Goal: Information Seeking & Learning: Check status

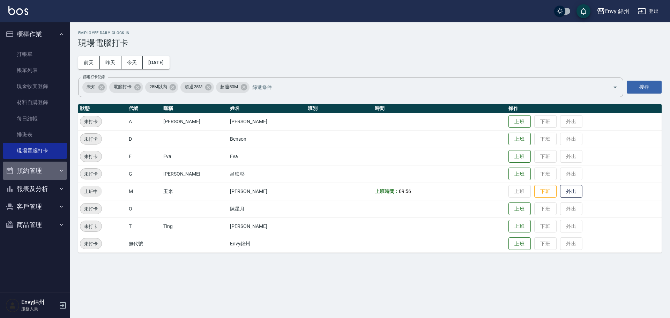
click at [45, 173] on button "預約管理" at bounding box center [35, 170] width 64 height 18
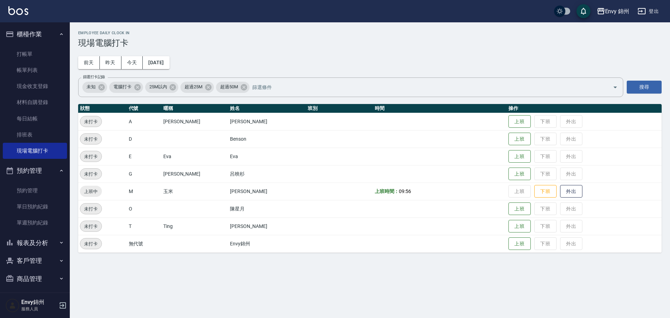
click at [45, 173] on button "預約管理" at bounding box center [35, 170] width 64 height 18
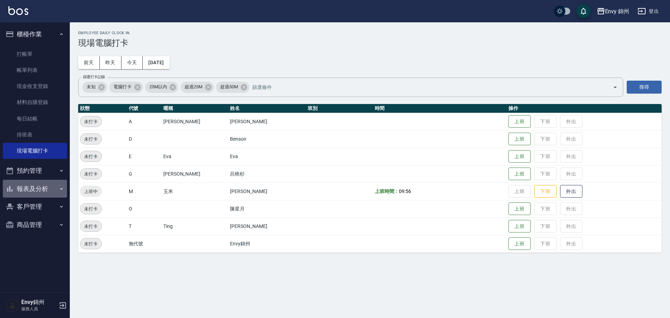
click at [45, 193] on button "報表及分析" at bounding box center [35, 189] width 64 height 18
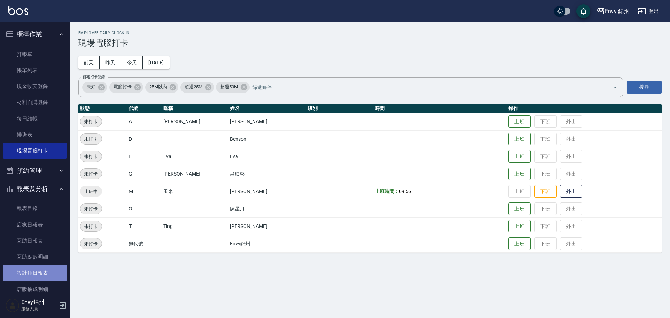
click at [41, 274] on link "設計師日報表" at bounding box center [35, 273] width 64 height 16
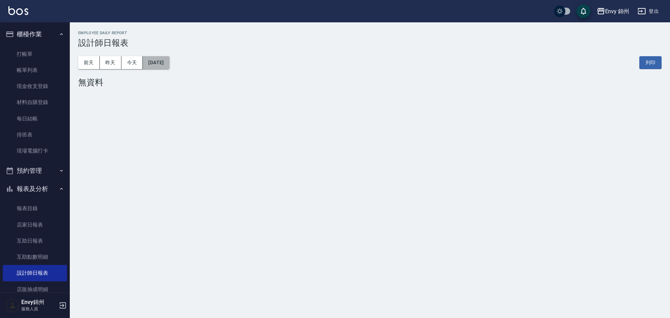
click at [164, 65] on button "[DATE]" at bounding box center [156, 62] width 27 height 13
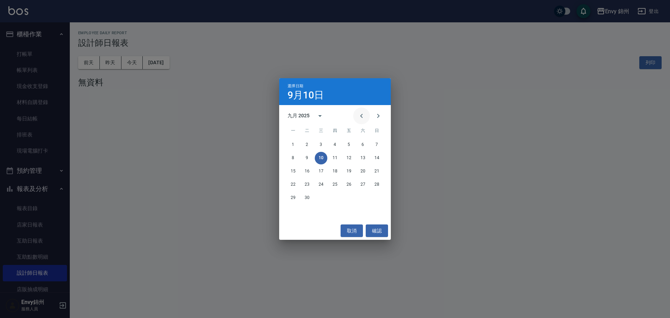
click at [362, 112] on icon "Previous month" at bounding box center [361, 116] width 8 height 8
click at [379, 195] on button "31" at bounding box center [376, 197] width 13 height 13
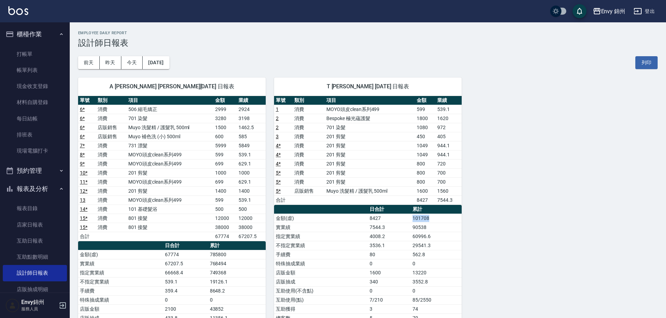
drag, startPoint x: 408, startPoint y: 216, endPoint x: 467, endPoint y: 219, distance: 59.4
click at [466, 219] on div "A [PERSON_NAME] [PERSON_NAME][DATE] 日報表 單號 類別 項目 金額 業績 6 * 消費 506 縮毛矯正 2999 292…" at bounding box center [364, 240] width 588 height 343
click at [473, 220] on div "A [PERSON_NAME] [PERSON_NAME][DATE] 日報表 單號 類別 項目 金額 業績 6 * 消費 506 縮毛矯正 2999 292…" at bounding box center [364, 240] width 588 height 343
click at [33, 68] on link "帳單列表" at bounding box center [35, 70] width 64 height 16
